Goal: Check status: Check status

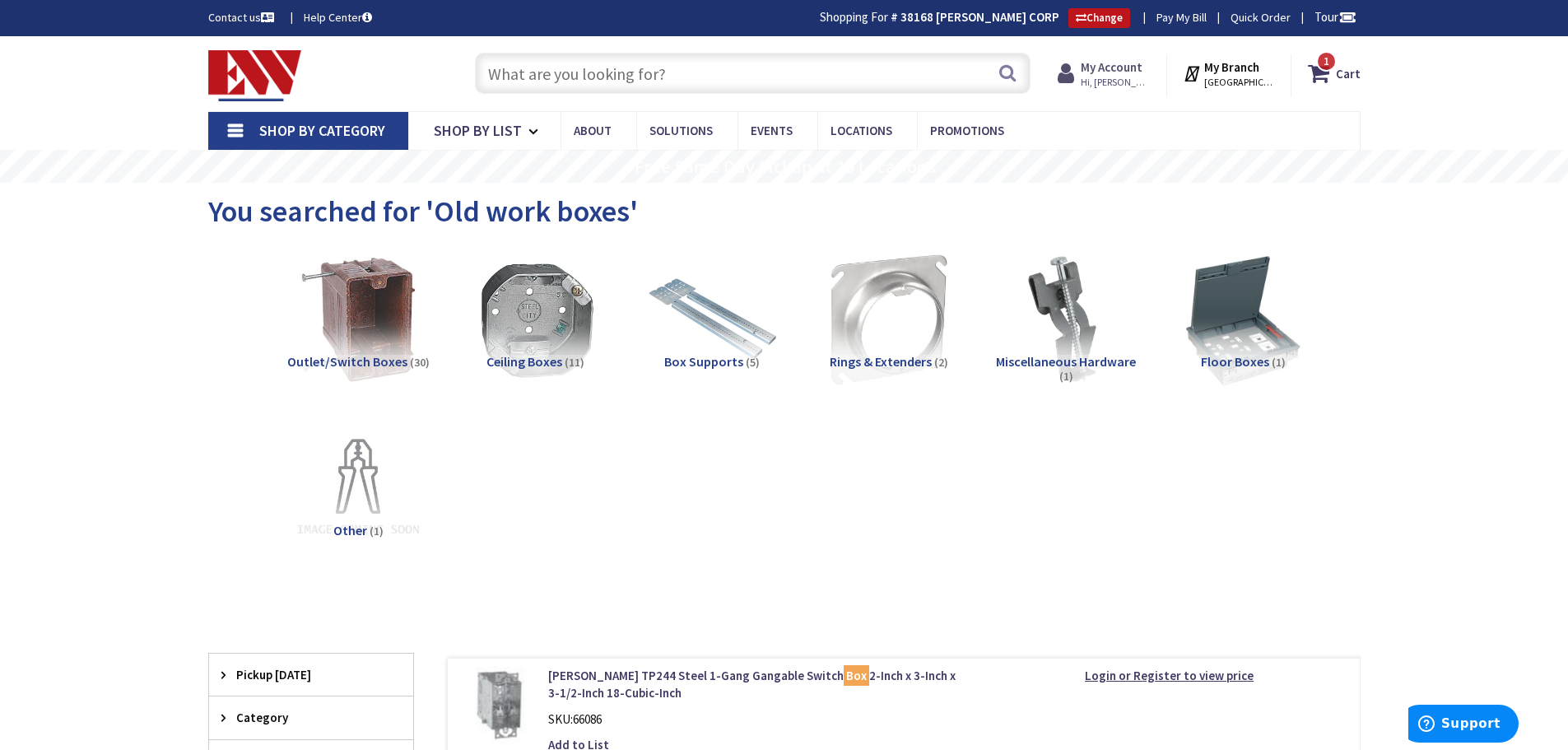
click at [1114, 72] on strong "My Account" at bounding box center [1112, 67] width 62 height 15
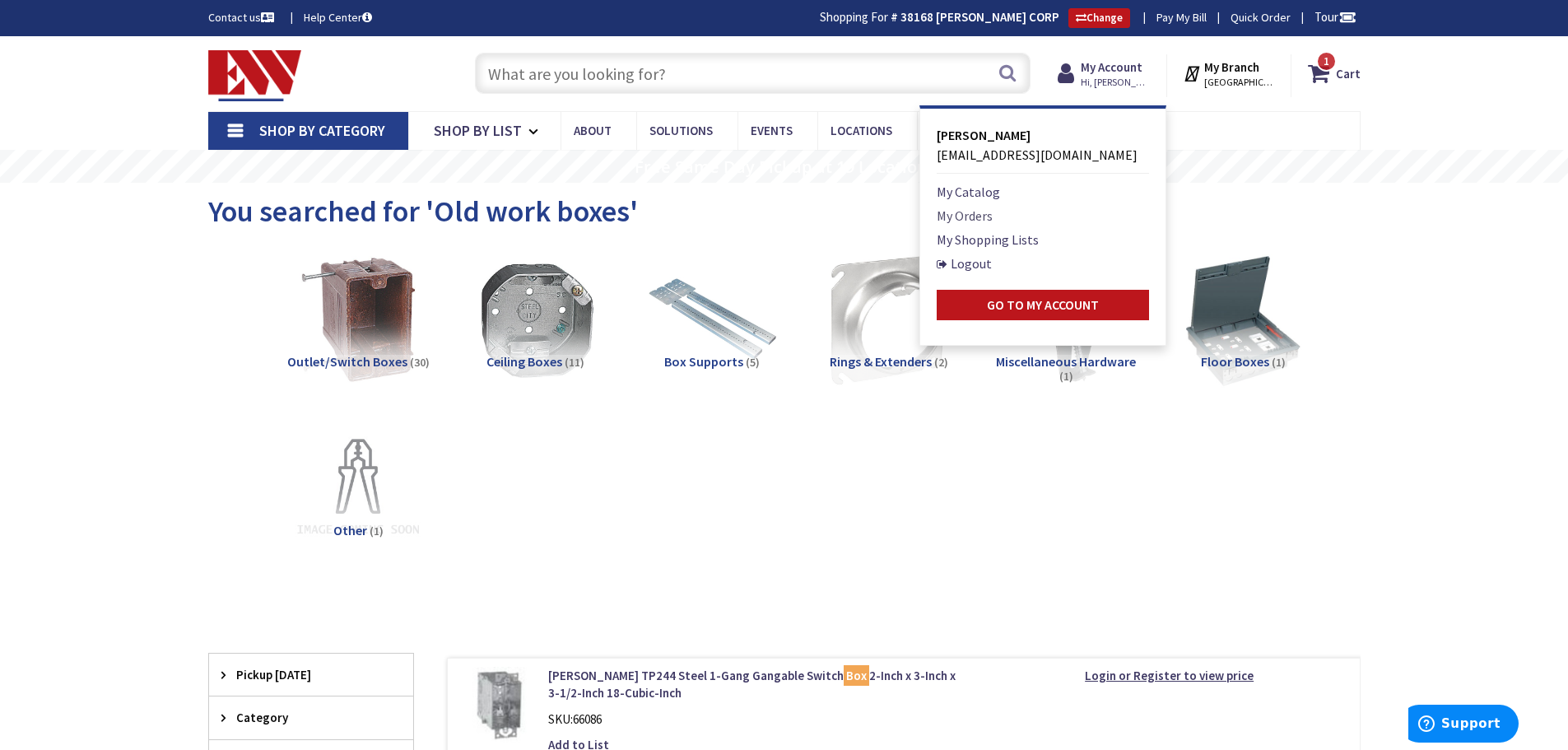
click at [988, 214] on link "My Orders" at bounding box center [965, 215] width 56 height 20
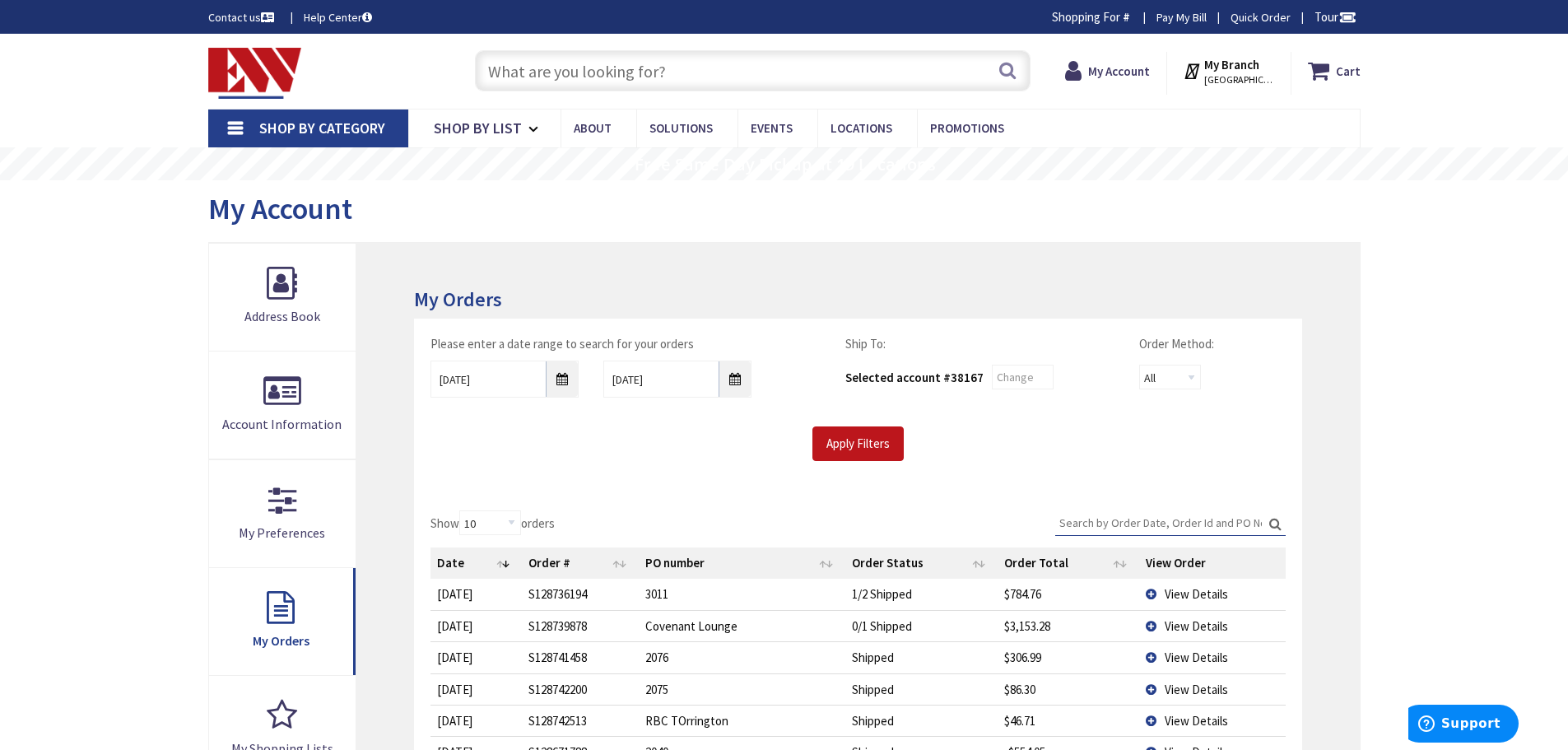
type input "[GEOGRAPHIC_DATA], [GEOGRAPHIC_DATA]"
click at [564, 375] on input "9/3/2025" at bounding box center [505, 378] width 148 height 37
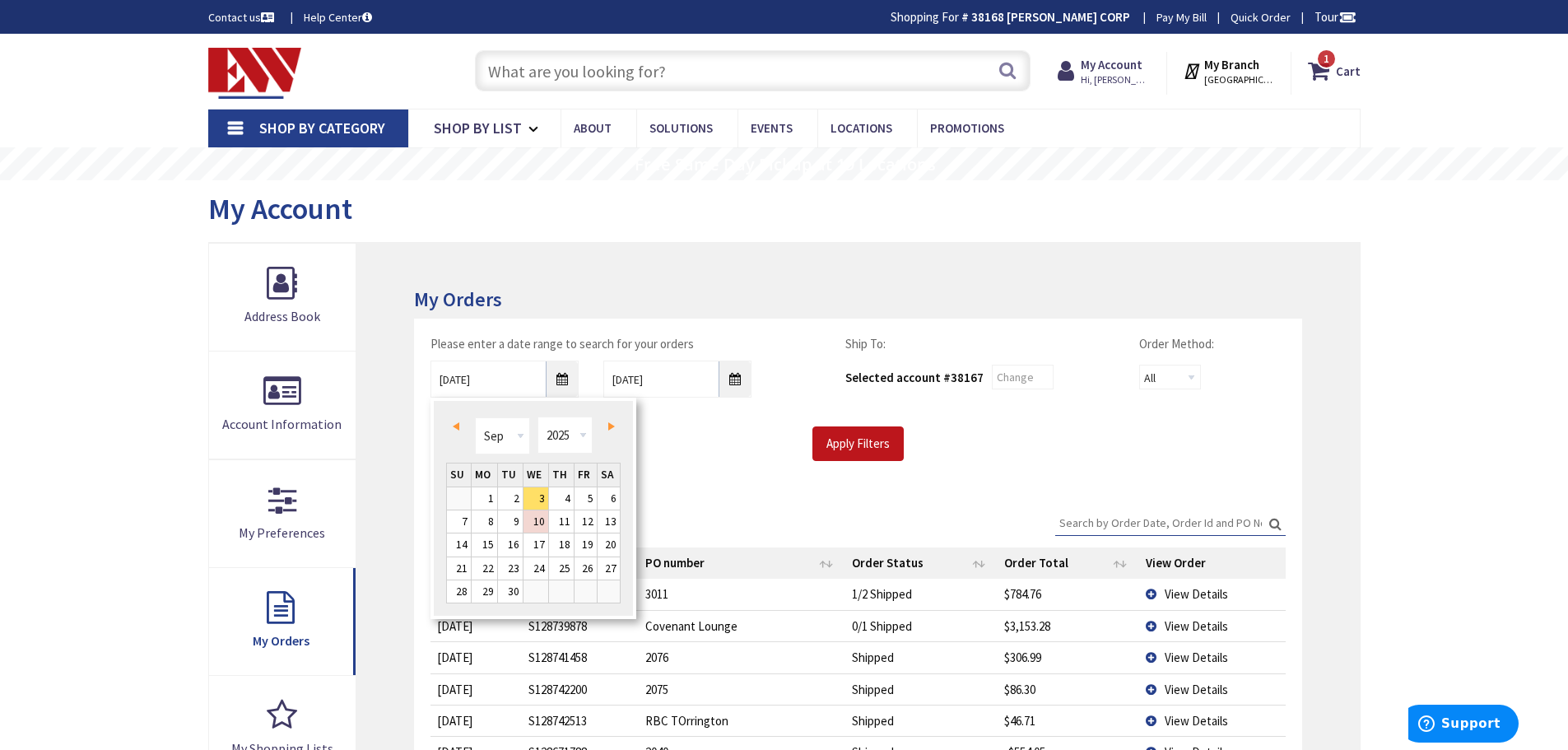
click at [457, 428] on span "Prev" at bounding box center [456, 427] width 7 height 9
type input "08/02/2025"
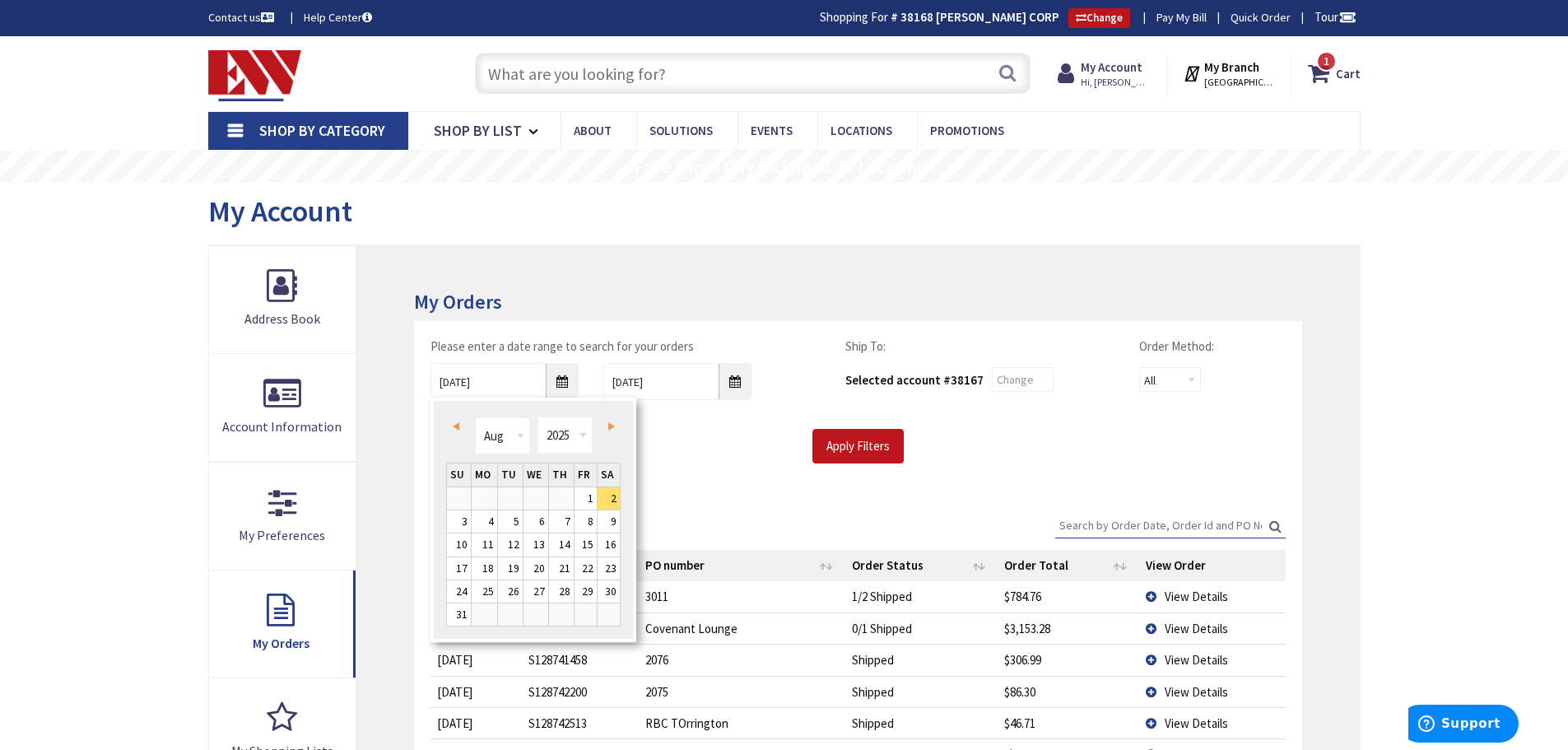
click at [707, 464] on div "Please enter a date range to search for your orders 08/02/2025 9/10/2025 Ship T…" at bounding box center [858, 409] width 887 height 175
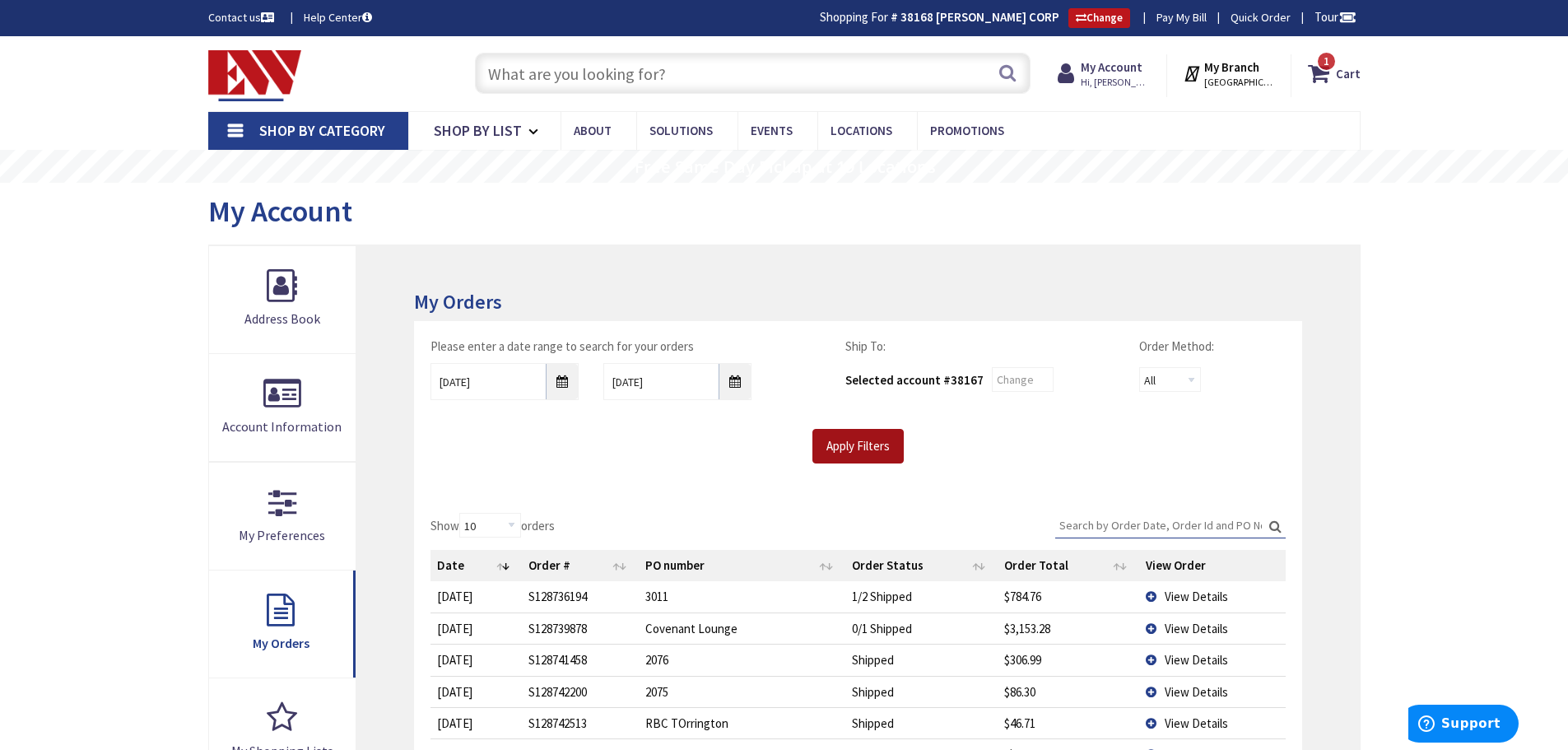
click at [842, 440] on input "Apply Filters" at bounding box center [858, 446] width 91 height 34
click at [1110, 521] on input "Search:" at bounding box center [1171, 526] width 230 height 25
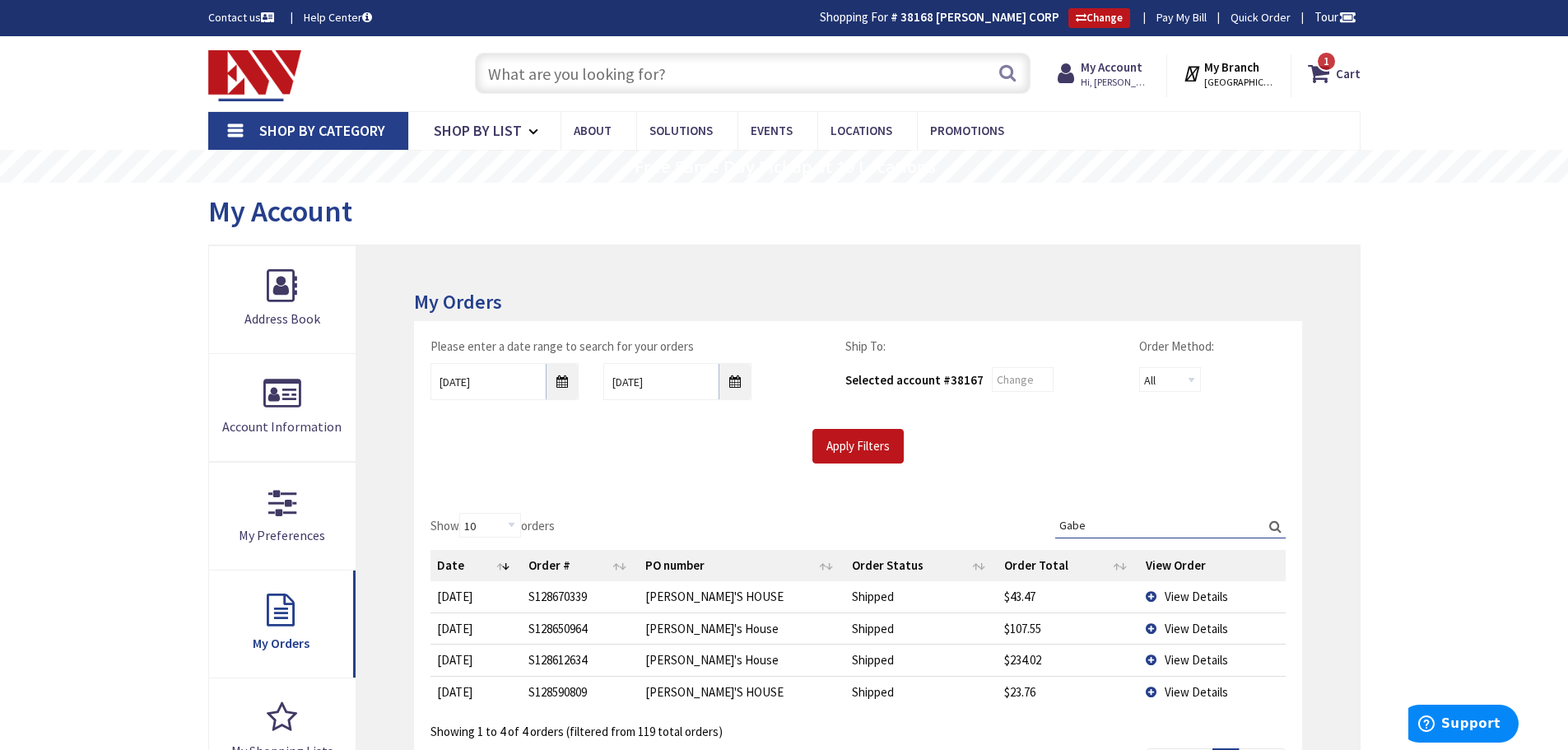
type input "Gabe"
click at [1167, 593] on span "View Details" at bounding box center [1197, 597] width 64 height 15
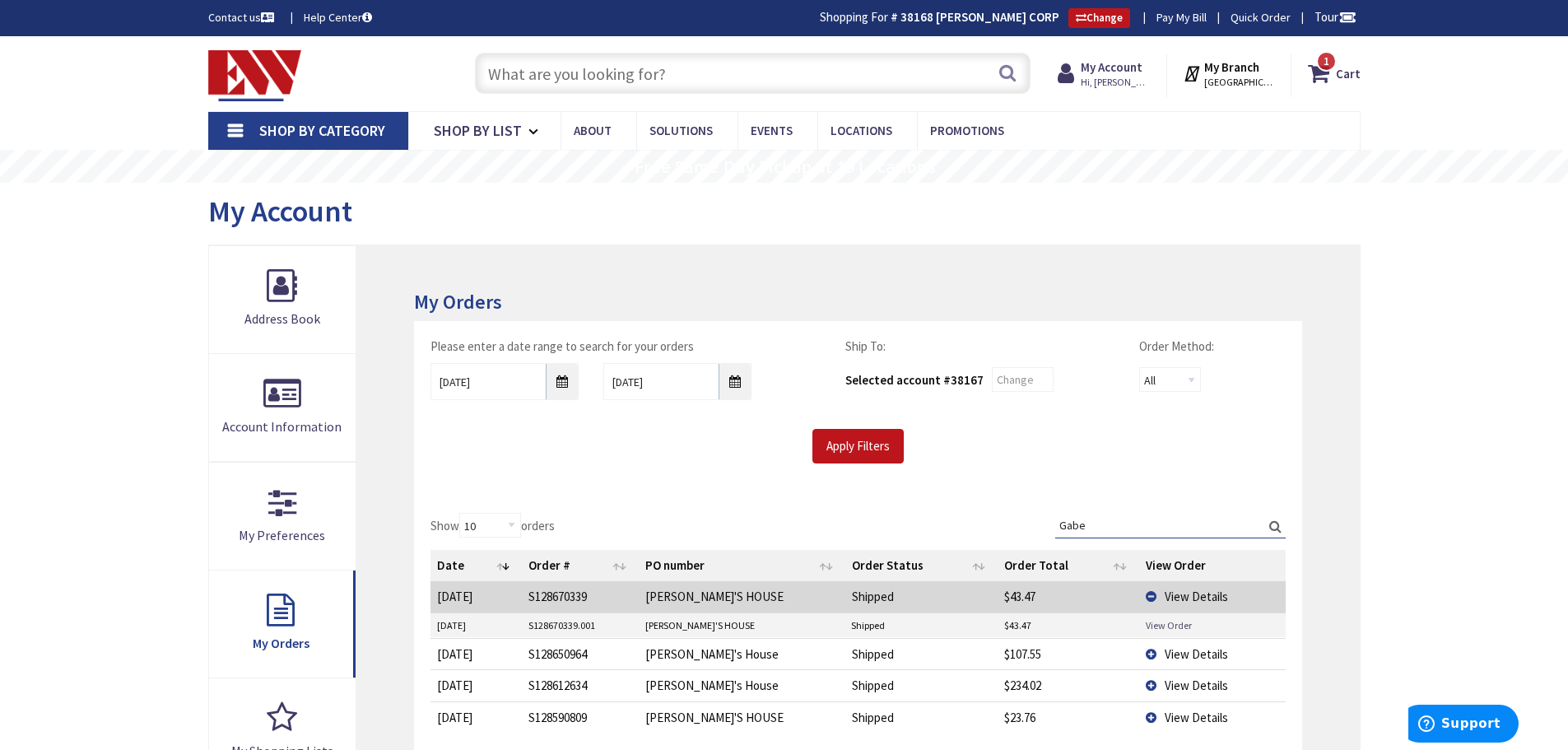
click at [1161, 625] on link "View Order" at bounding box center [1169, 625] width 46 height 14
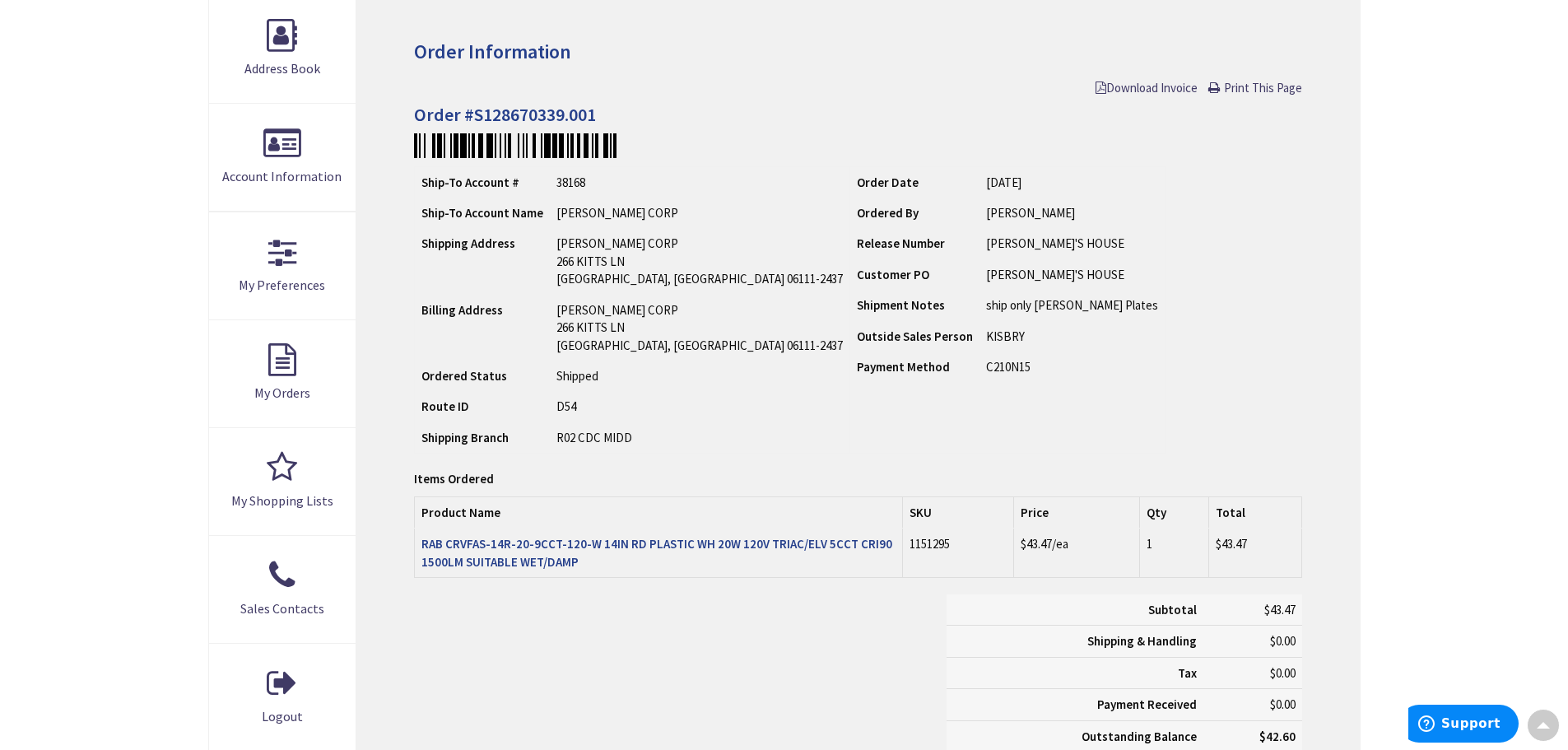
scroll to position [249, 0]
drag, startPoint x: 413, startPoint y: 114, endPoint x: 609, endPoint y: 120, distance: 196.1
click at [609, 120] on div "Order Information Download Invoice Print This Page Order #S128670339.001 Ship-T…" at bounding box center [858, 405] width 1003 height 820
copy h4 "Order #S128670339.001"
